Goal: Book appointment/travel/reservation

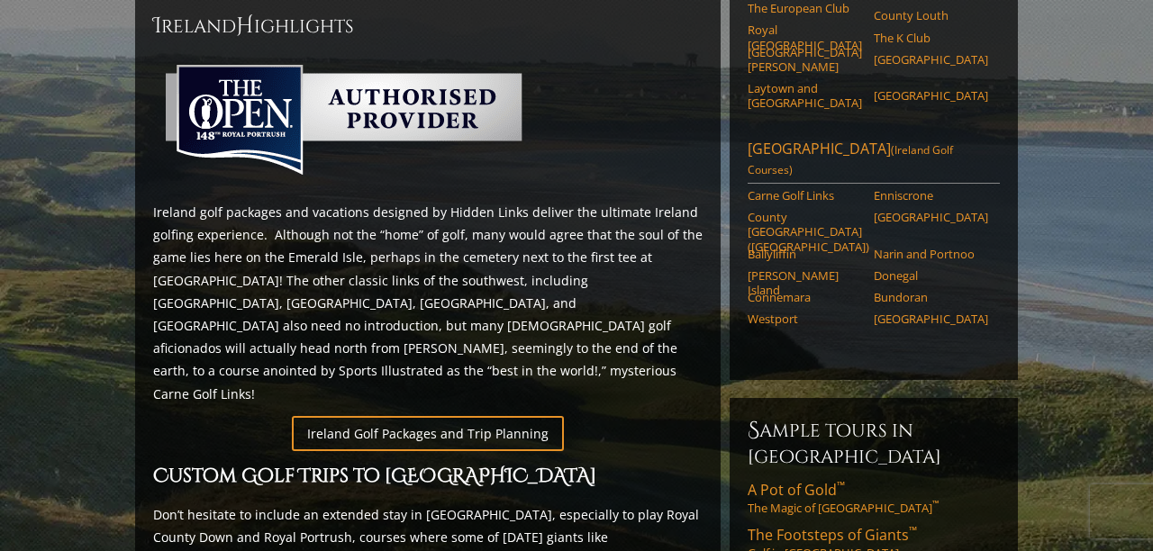
scroll to position [807, 0]
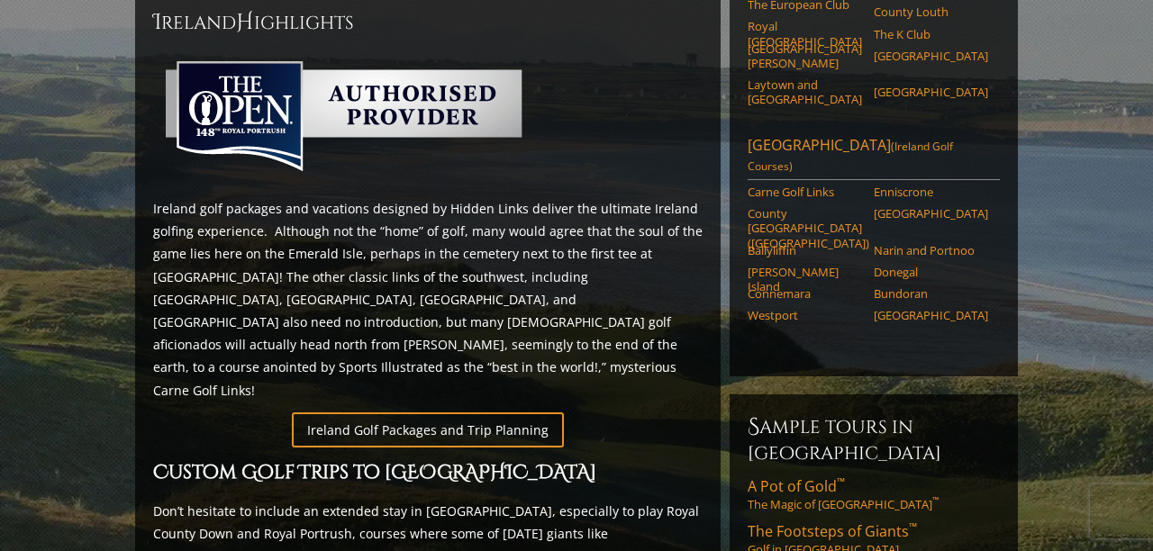
click at [853, 522] on span "The Footsteps of Giants ™" at bounding box center [832, 532] width 169 height 20
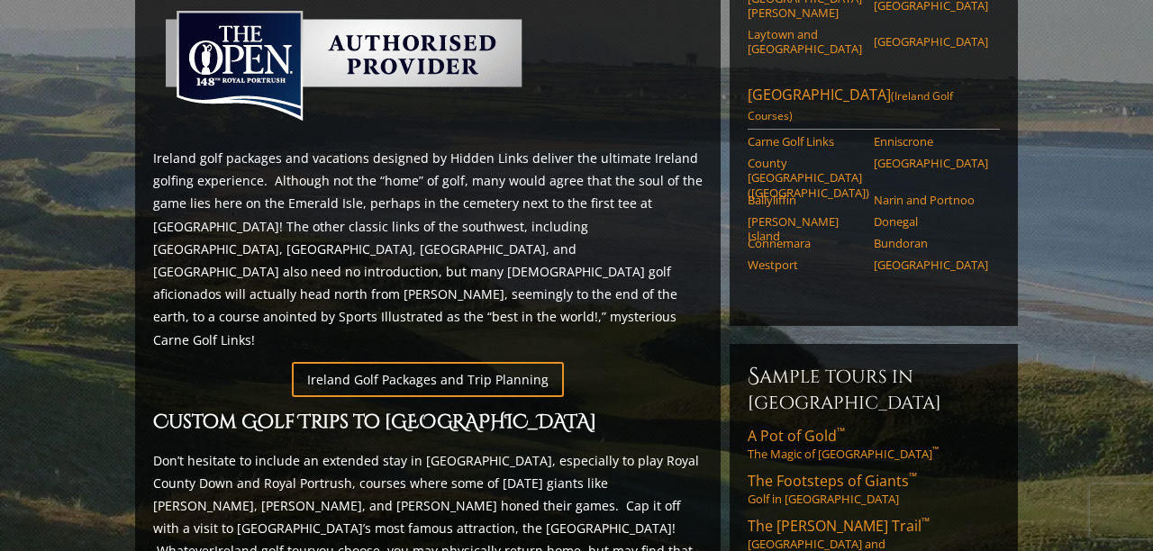
scroll to position [894, 0]
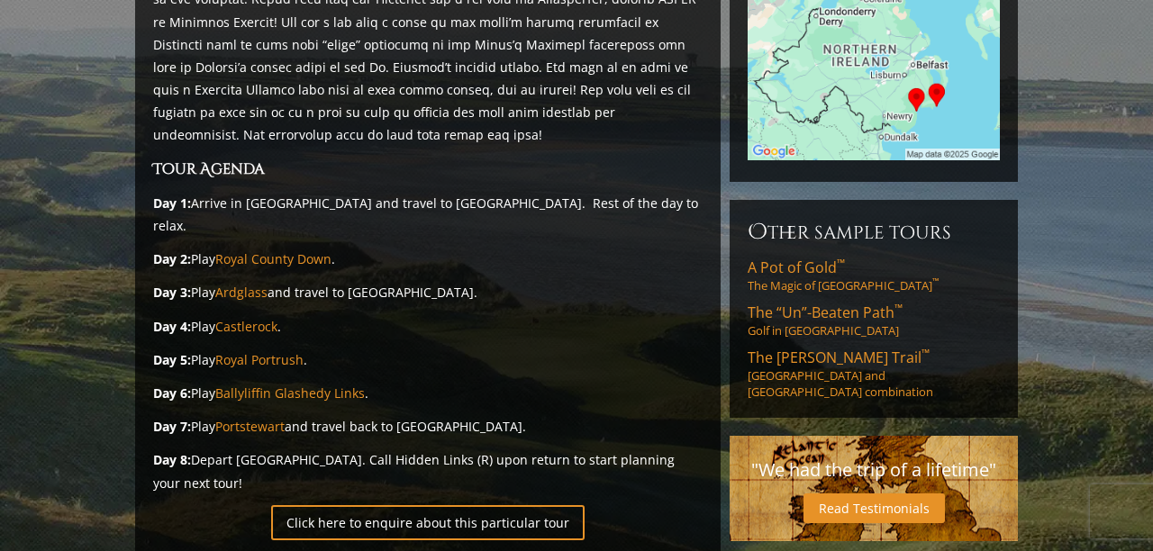
scroll to position [439, 0]
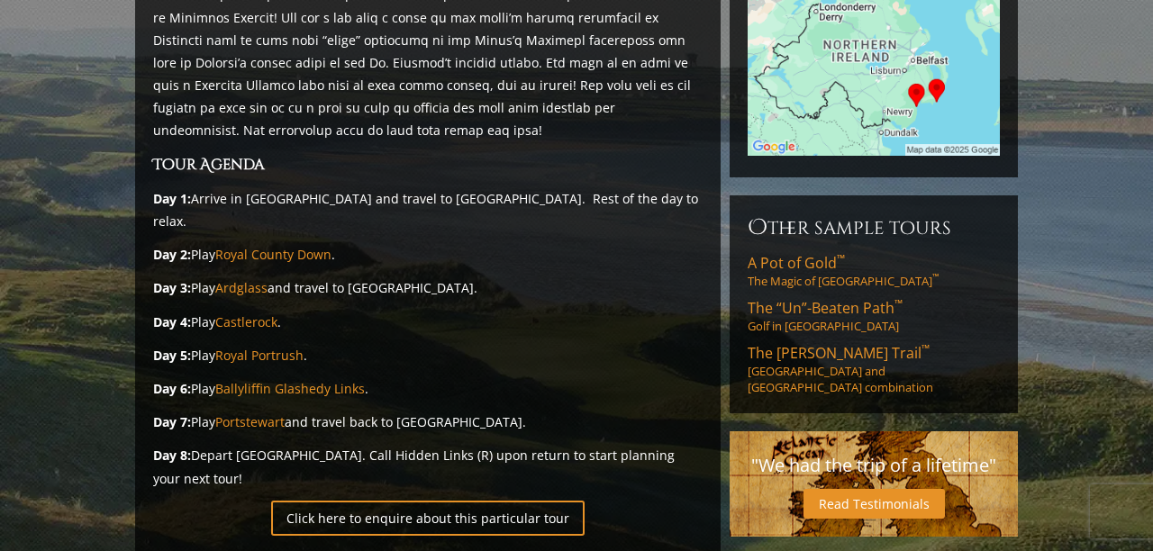
click at [349, 501] on link "Click here to enquire about this particular tour" at bounding box center [428, 518] width 314 height 35
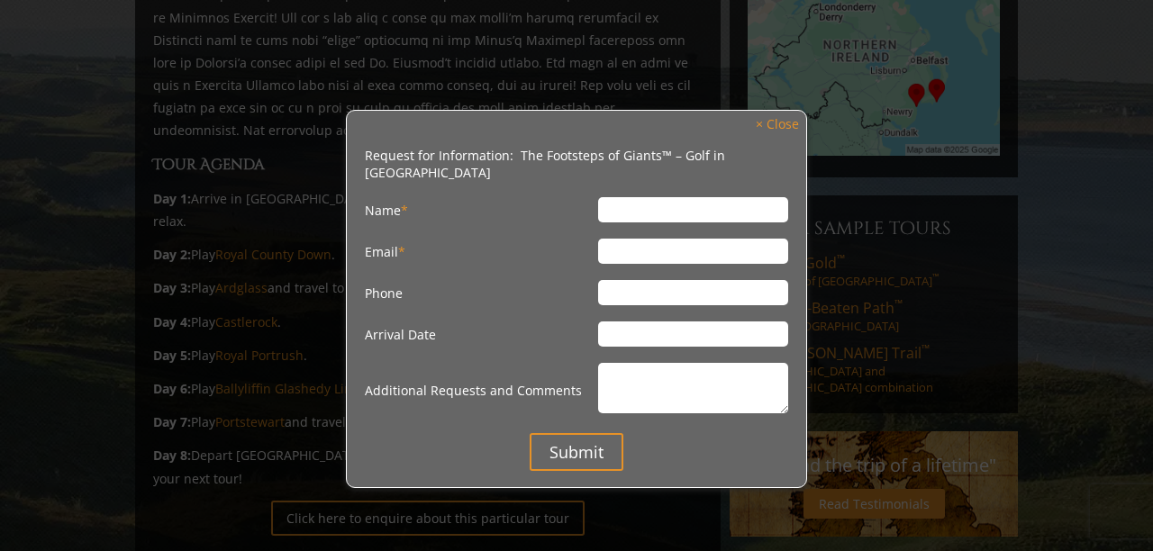
click at [598, 465] on input "Submit" at bounding box center [577, 452] width 94 height 38
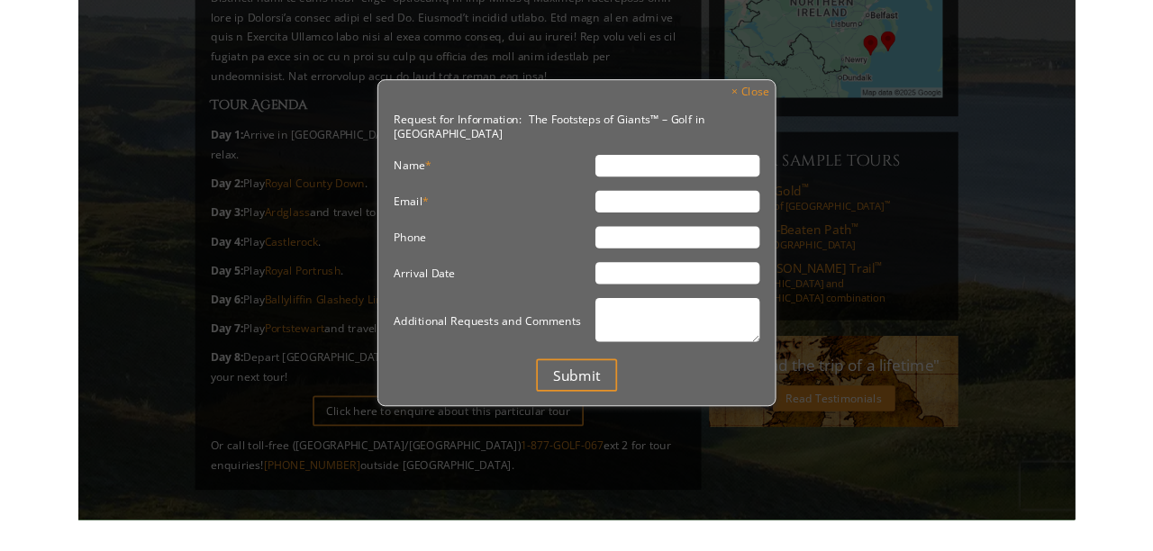
scroll to position [446, 0]
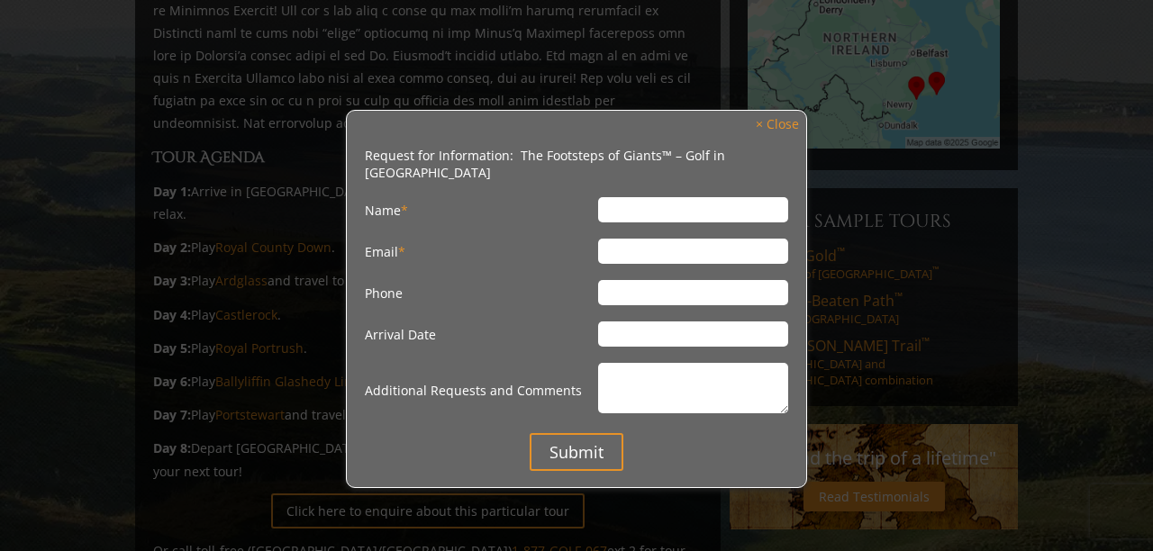
click at [791, 111] on div "Request for Information: The Footsteps of Giants™ – Golf in Northern Ireland Na…" at bounding box center [576, 299] width 461 height 378
click at [786, 114] on link "× Close" at bounding box center [777, 125] width 61 height 24
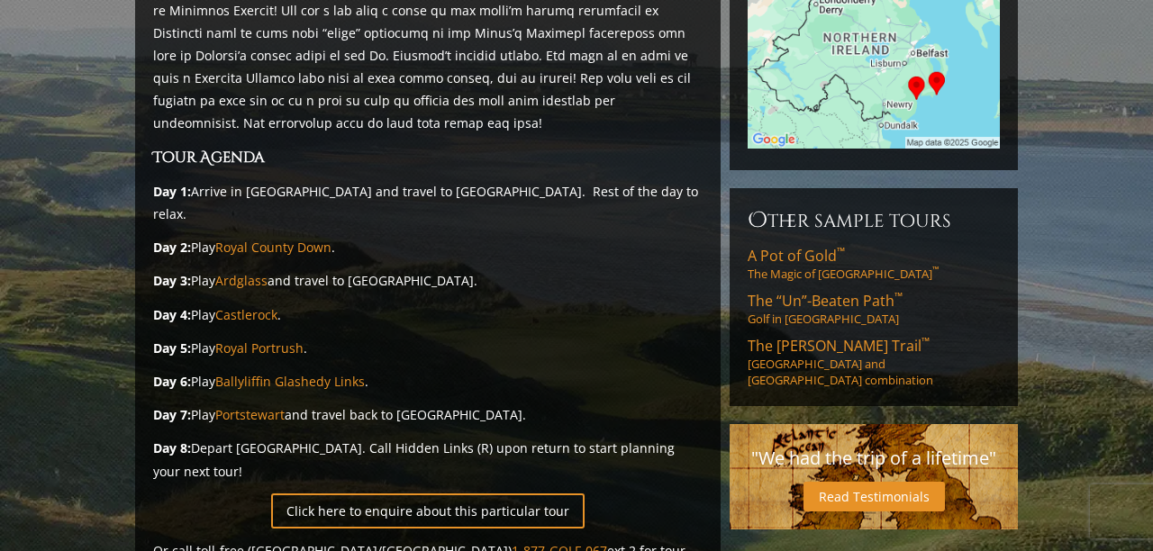
click at [1060, 92] on section "The Footsteps of Giants ™ – Golf in Northern Ireland H ighlights Tour Agenda Da…" at bounding box center [576, 167] width 1153 height 944
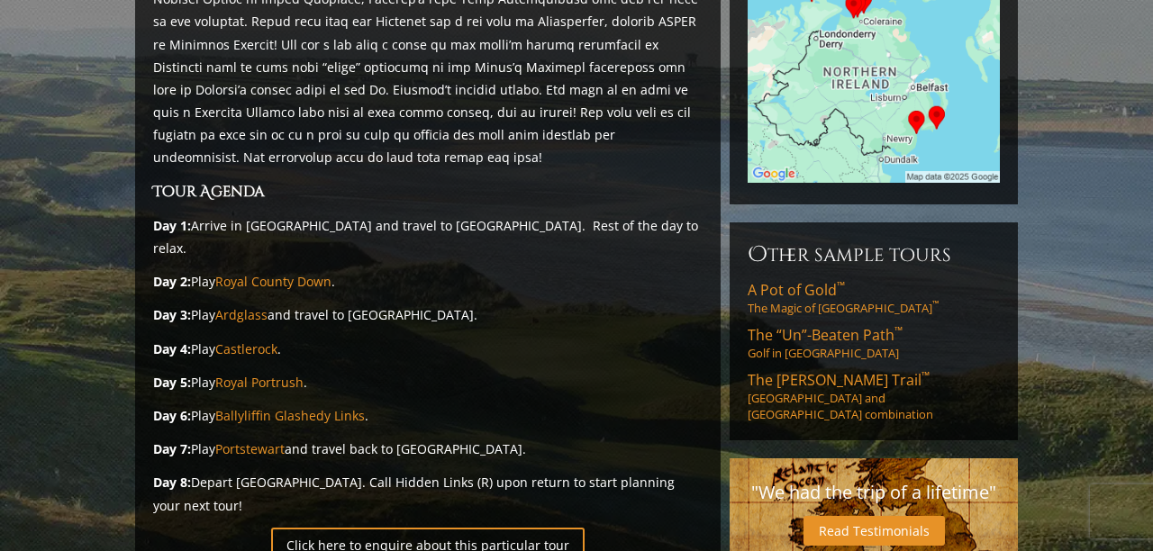
scroll to position [424, 0]
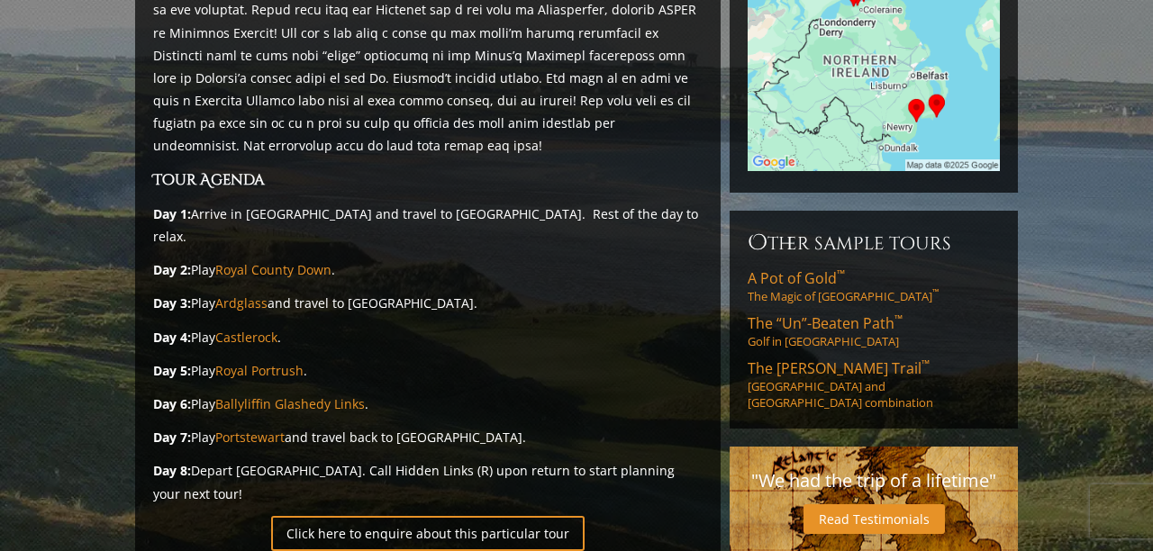
click at [130, 329] on section "The Footsteps of Giants ™ – Golf in Northern Ireland H ighlights Tour Agenda Da…" at bounding box center [576, 189] width 1153 height 944
click at [158, 396] on strong "Day 6:" at bounding box center [172, 404] width 38 height 17
